Goal: Information Seeking & Learning: Learn about a topic

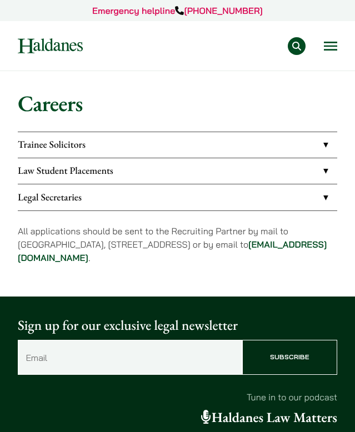
click at [87, 165] on link "Law Student Placements" at bounding box center [177, 171] width 319 height 26
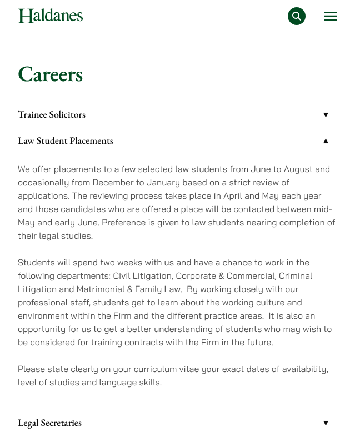
scroll to position [22, 0]
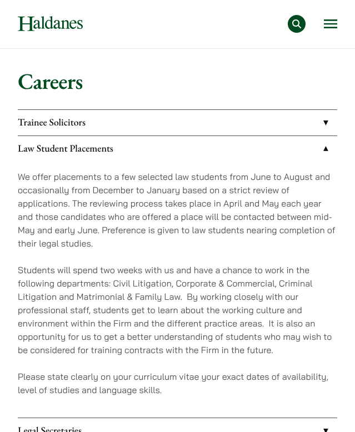
click at [330, 28] on button "Open menu" at bounding box center [329, 23] width 13 height 9
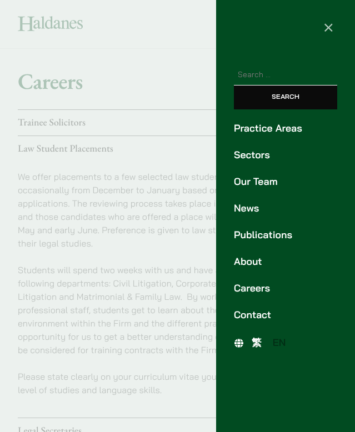
click at [245, 294] on link "Careers" at bounding box center [285, 288] width 103 height 15
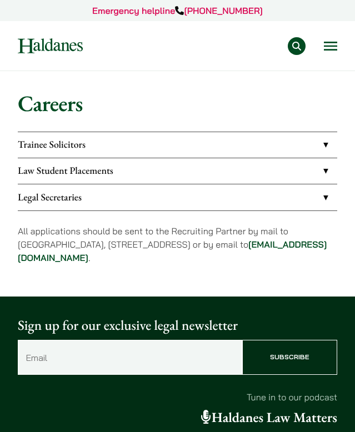
click at [326, 50] on button "Open menu" at bounding box center [329, 46] width 13 height 9
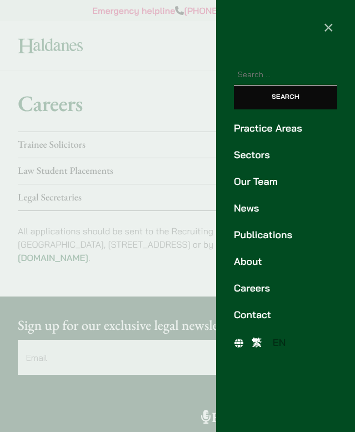
click at [249, 172] on ul "Practice Areas Sectors Our Team News Publications About Careers Contact" at bounding box center [285, 221] width 139 height 201
click at [249, 180] on link "Our Team" at bounding box center [285, 181] width 103 height 15
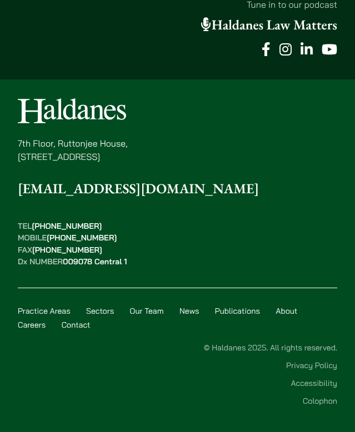
scroll to position [4730, 0]
